Goal: Information Seeking & Learning: Learn about a topic

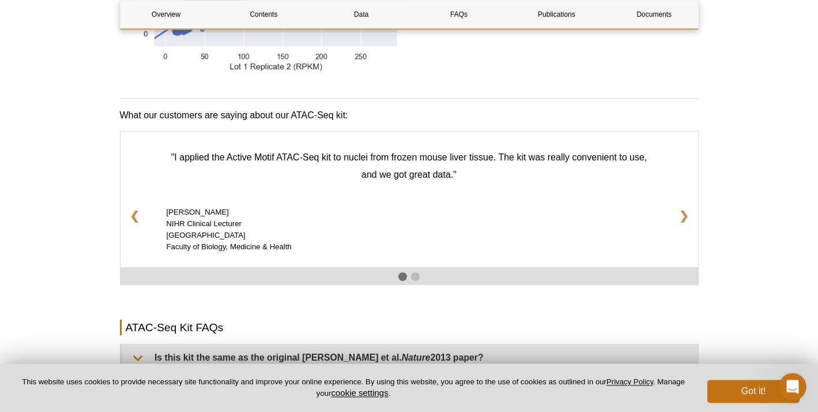
scroll to position [1941, 0]
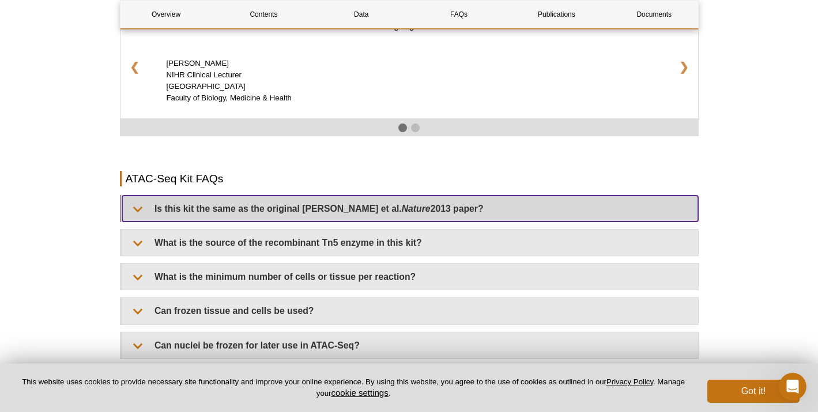
click at [137, 214] on summary "Is this kit the same as the original Buenrostro et al. Nature 2013 paper?" at bounding box center [410, 208] width 576 height 26
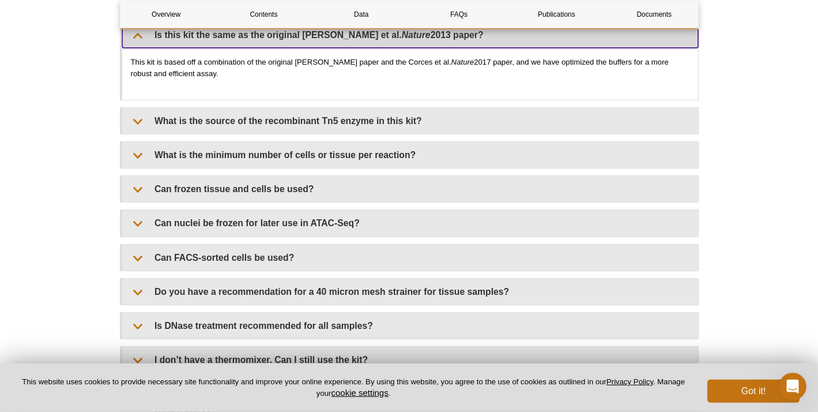
scroll to position [2117, 0]
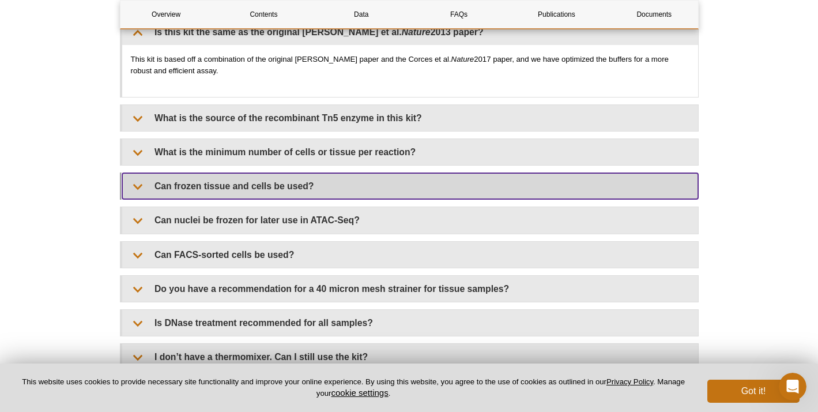
click at [133, 191] on summary "Can frozen tissue and cells be used?" at bounding box center [410, 186] width 576 height 26
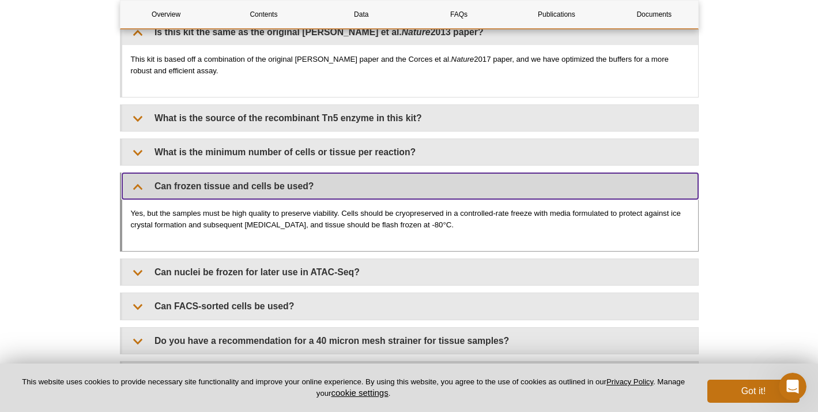
click at [133, 191] on summary "Can frozen tissue and cells be used?" at bounding box center [410, 186] width 576 height 26
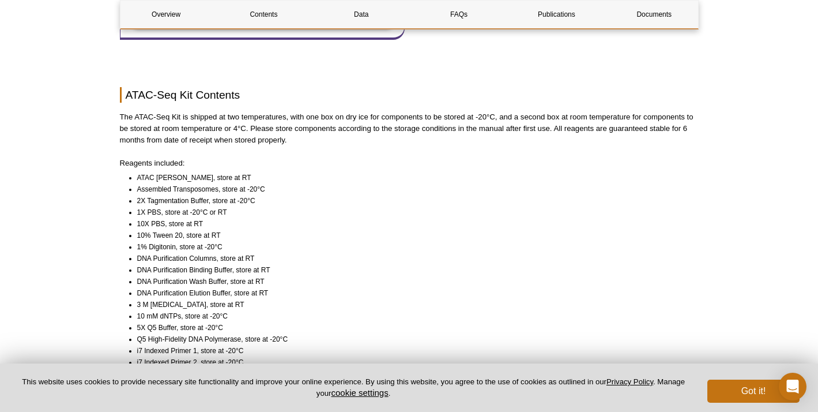
scroll to position [882, 0]
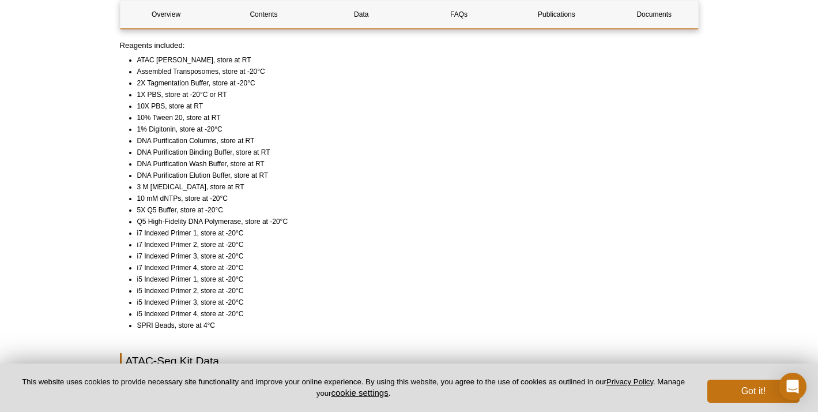
click at [670, 199] on li "10 mM dNTPs, store at -20°C" at bounding box center [412, 199] width 551 height 12
click at [660, 241] on li "i7 Indexed Primer 2, store at -20°C" at bounding box center [412, 245] width 551 height 12
click at [605, 272] on li "i7 Indexed Primer 4, store at -20°C" at bounding box center [412, 268] width 551 height 12
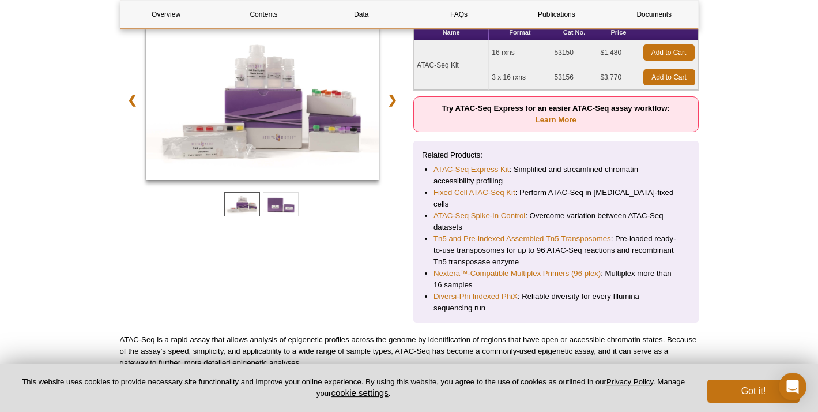
scroll to position [235, 0]
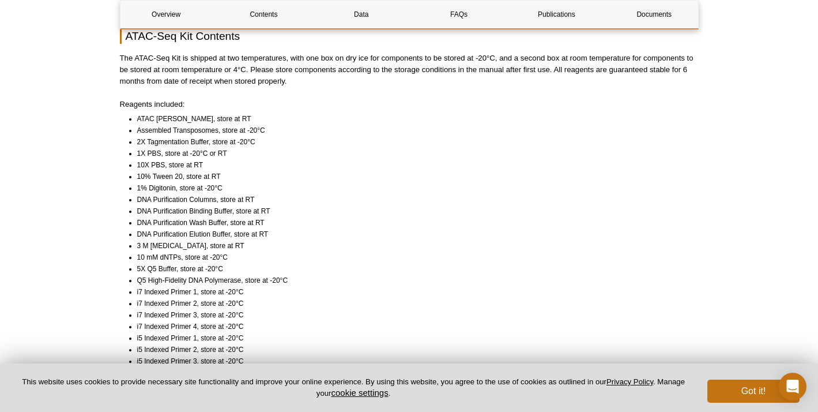
scroll to position [941, 0]
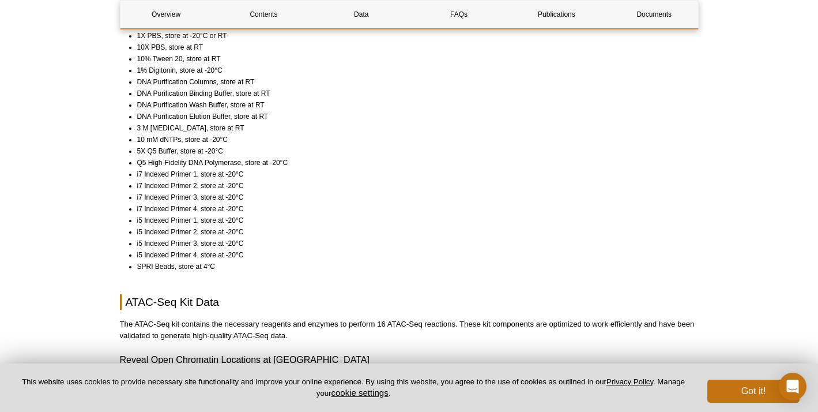
click at [640, 238] on li "i5 Indexed Primer 2, store at -20°C" at bounding box center [412, 232] width 551 height 12
